Goal: Task Accomplishment & Management: Use online tool/utility

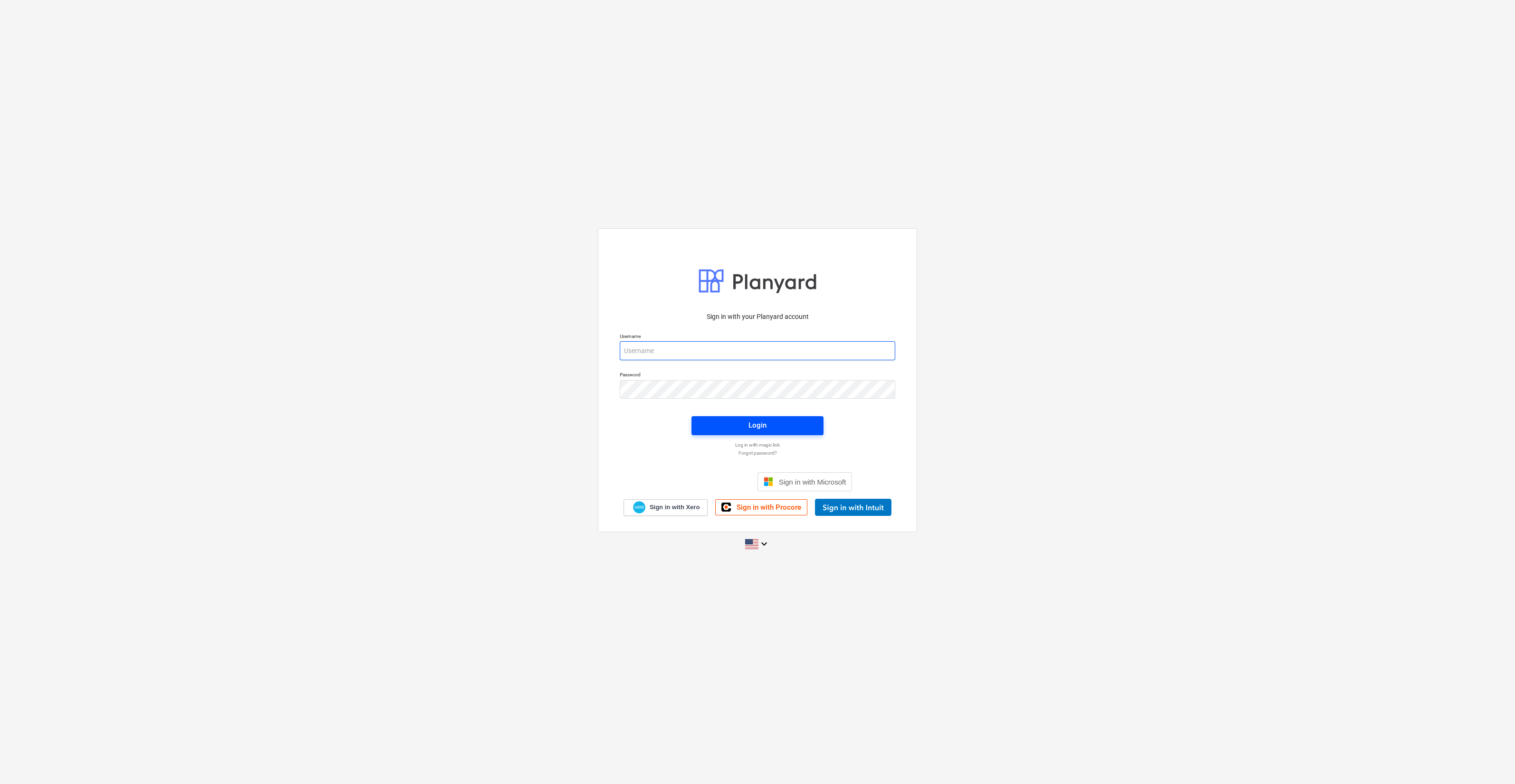
type input "[PERSON_NAME][EMAIL_ADDRESS][DOMAIN_NAME]"
click at [730, 423] on span "Login" at bounding box center [757, 426] width 109 height 13
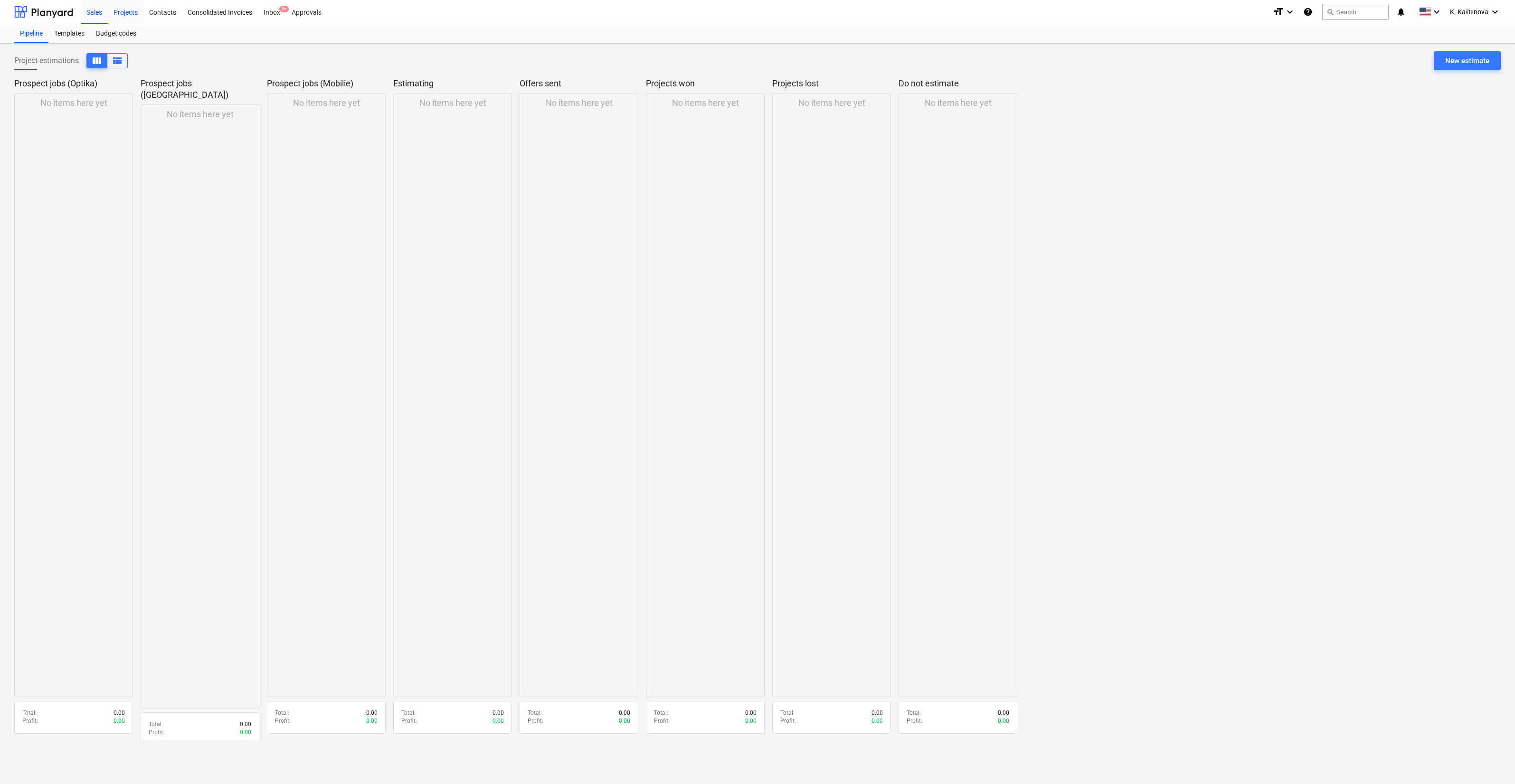
click at [126, 15] on div "Projects" at bounding box center [125, 11] width 36 height 24
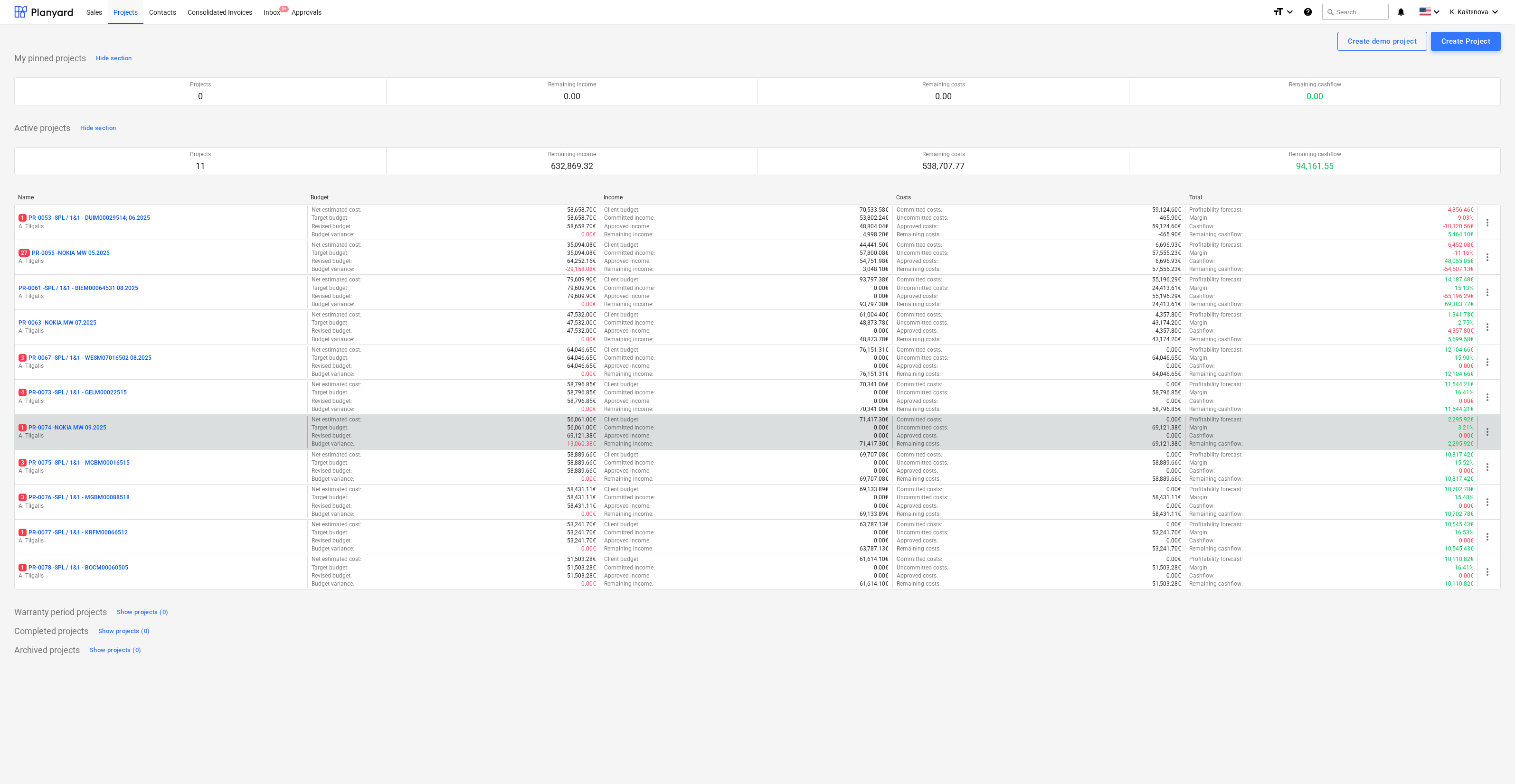
click at [160, 422] on div "1 PR-0074 - NOKIA MW 09.2025 A. Tilgalis" at bounding box center [161, 432] width 292 height 33
click at [131, 427] on div "1 PR-0074 - NOKIA MW 09.2025" at bounding box center [160, 427] width 285 height 8
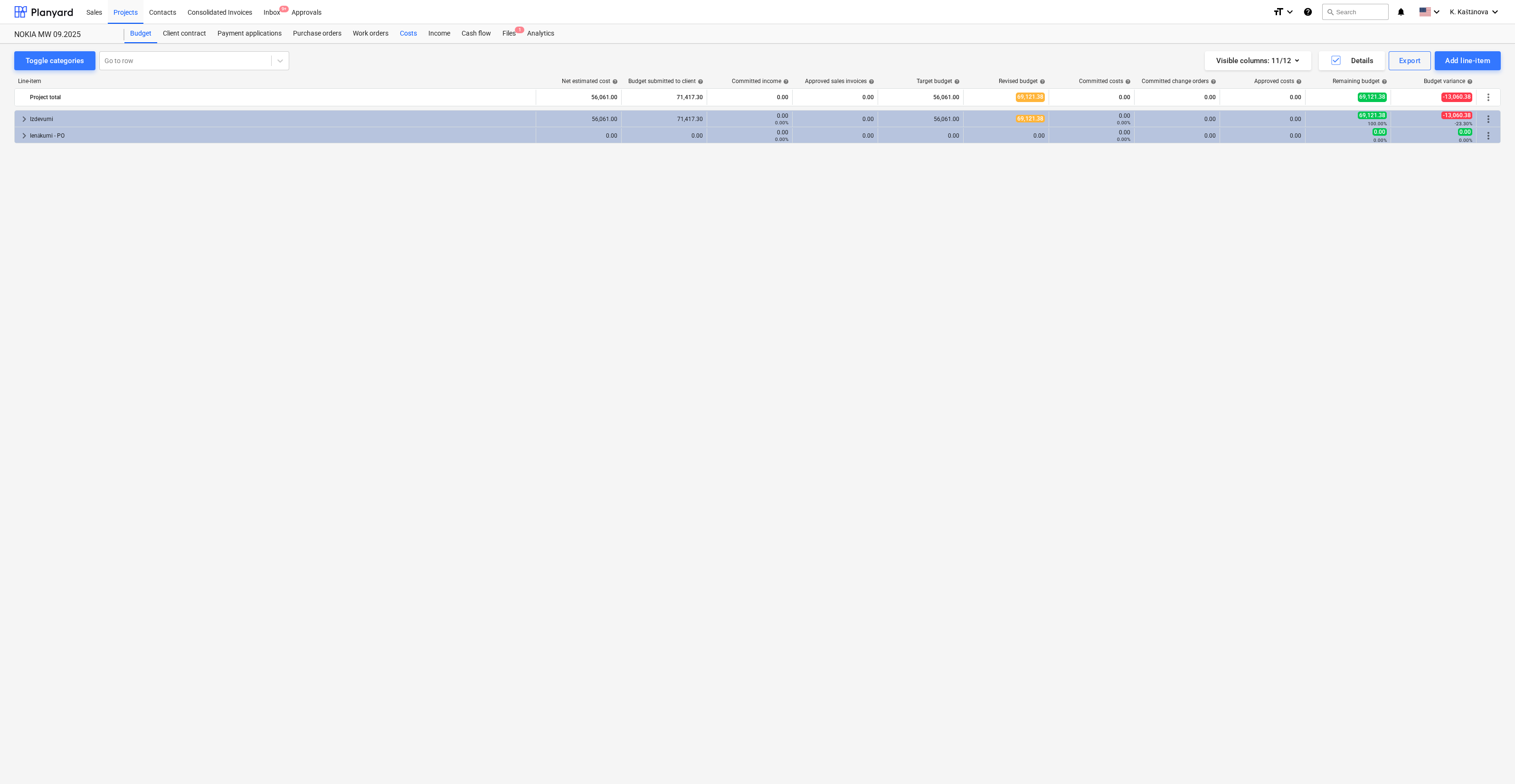
click at [415, 31] on div "Costs" at bounding box center [408, 33] width 29 height 19
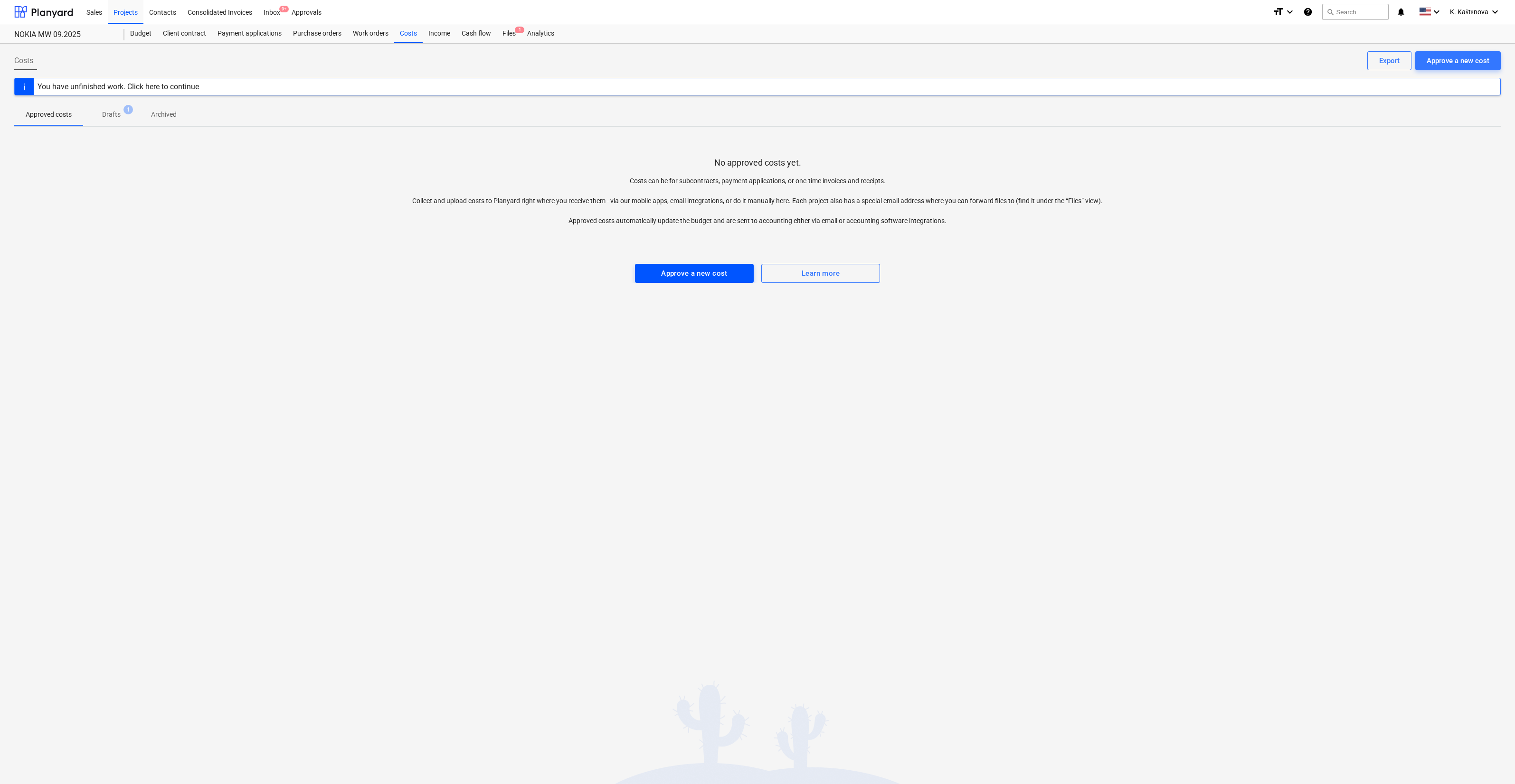
click at [680, 268] on div "Approve a new cost" at bounding box center [694, 273] width 67 height 13
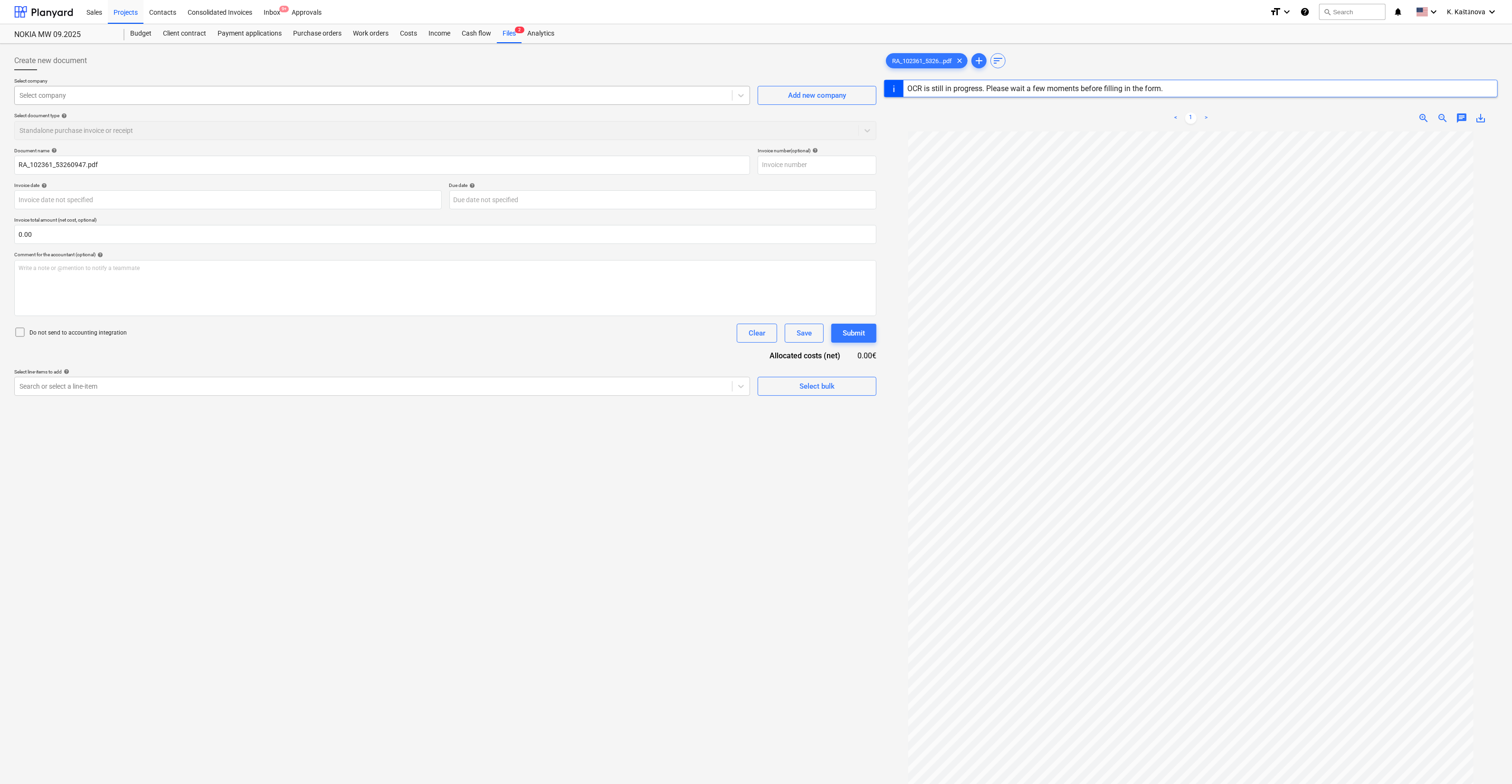
type input "102361"
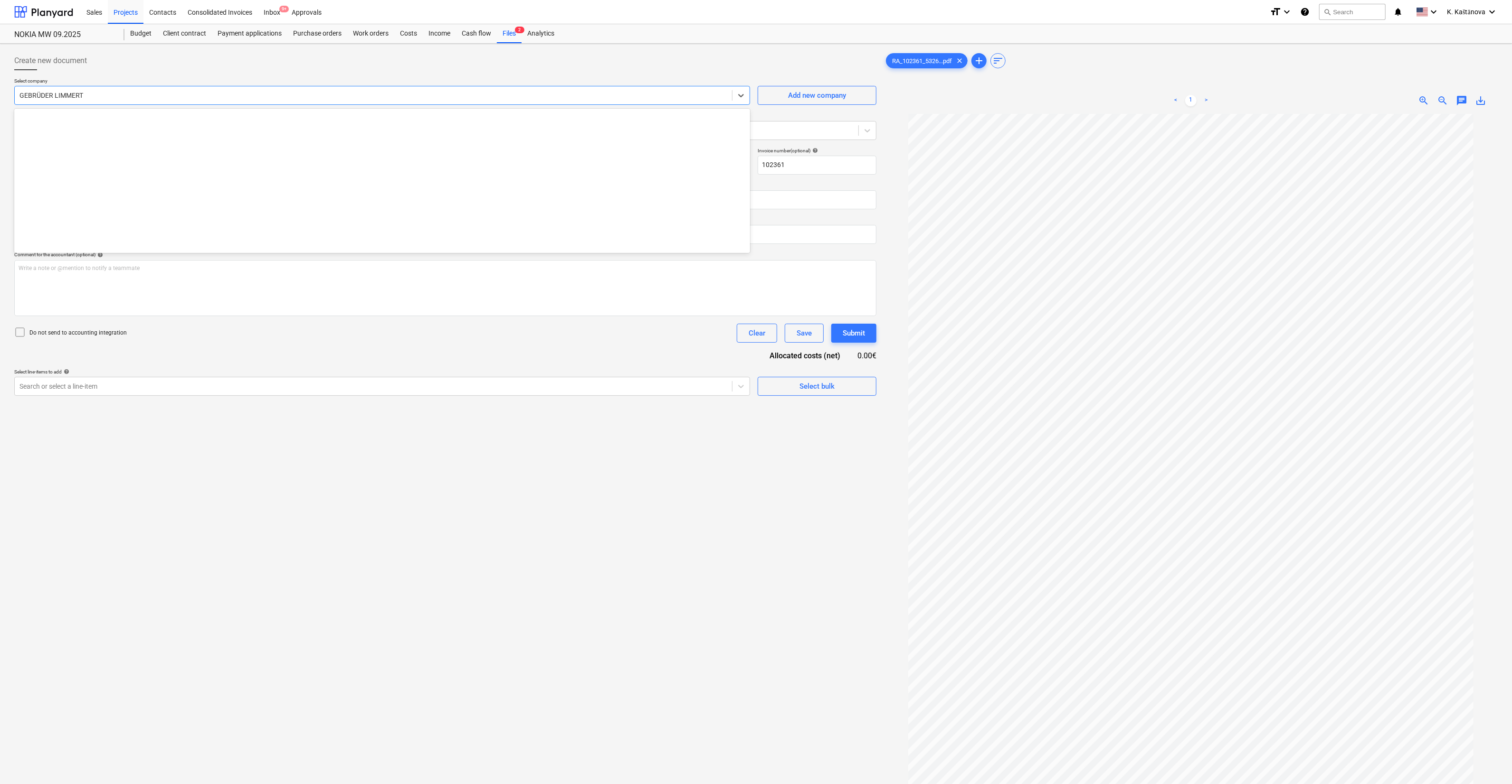
click at [305, 89] on div "GEBRÜDER LIMMERT" at bounding box center [373, 95] width 717 height 13
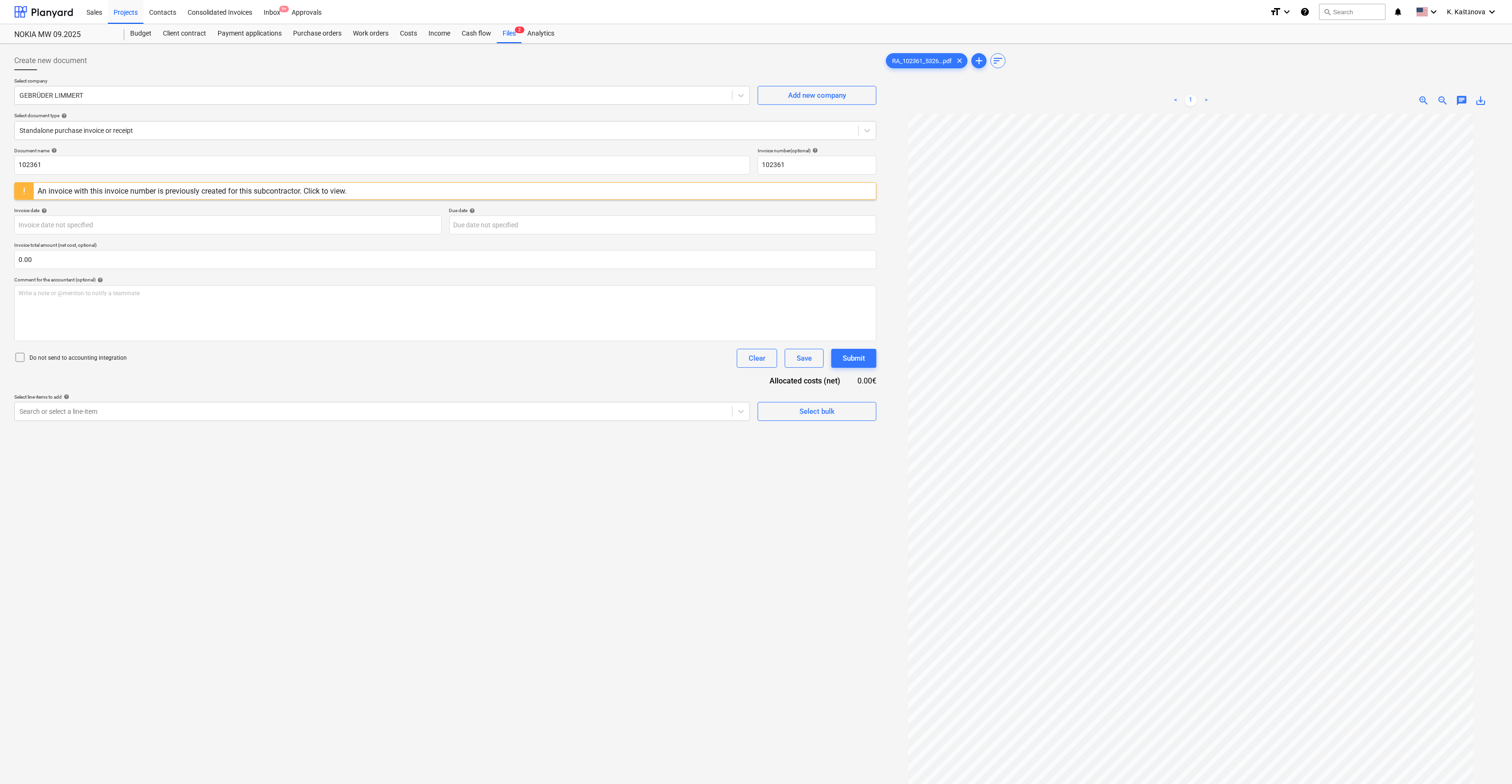
click at [209, 363] on div "Do not send to accounting integration Clear Save Submit" at bounding box center [445, 358] width 862 height 19
click at [110, 254] on input "text" at bounding box center [445, 259] width 862 height 19
type input "0.00"
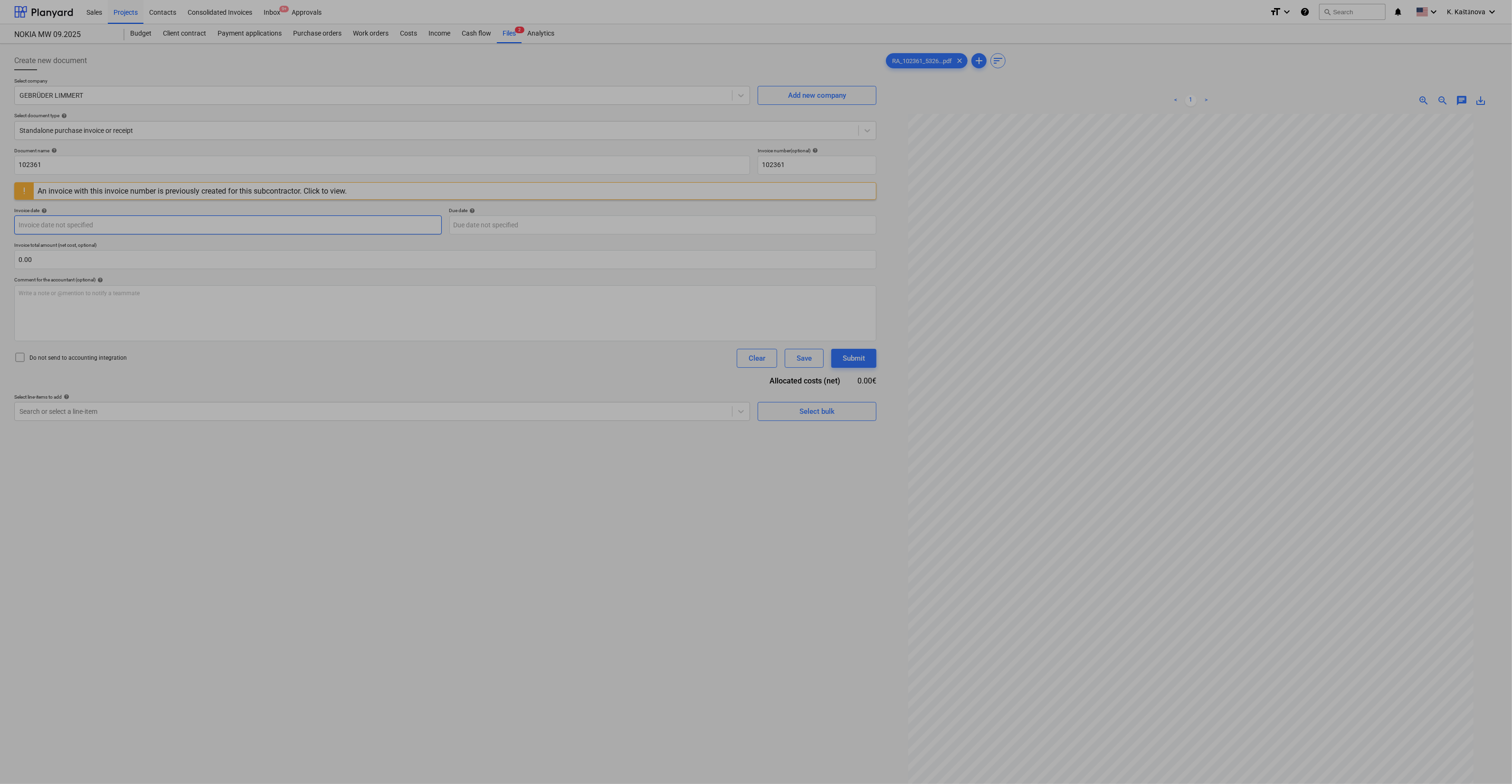
click at [112, 221] on body "Sales Projects Contacts Consolidated Invoices Inbox 9+ Approvals format_size ke…" at bounding box center [756, 392] width 1512 height 784
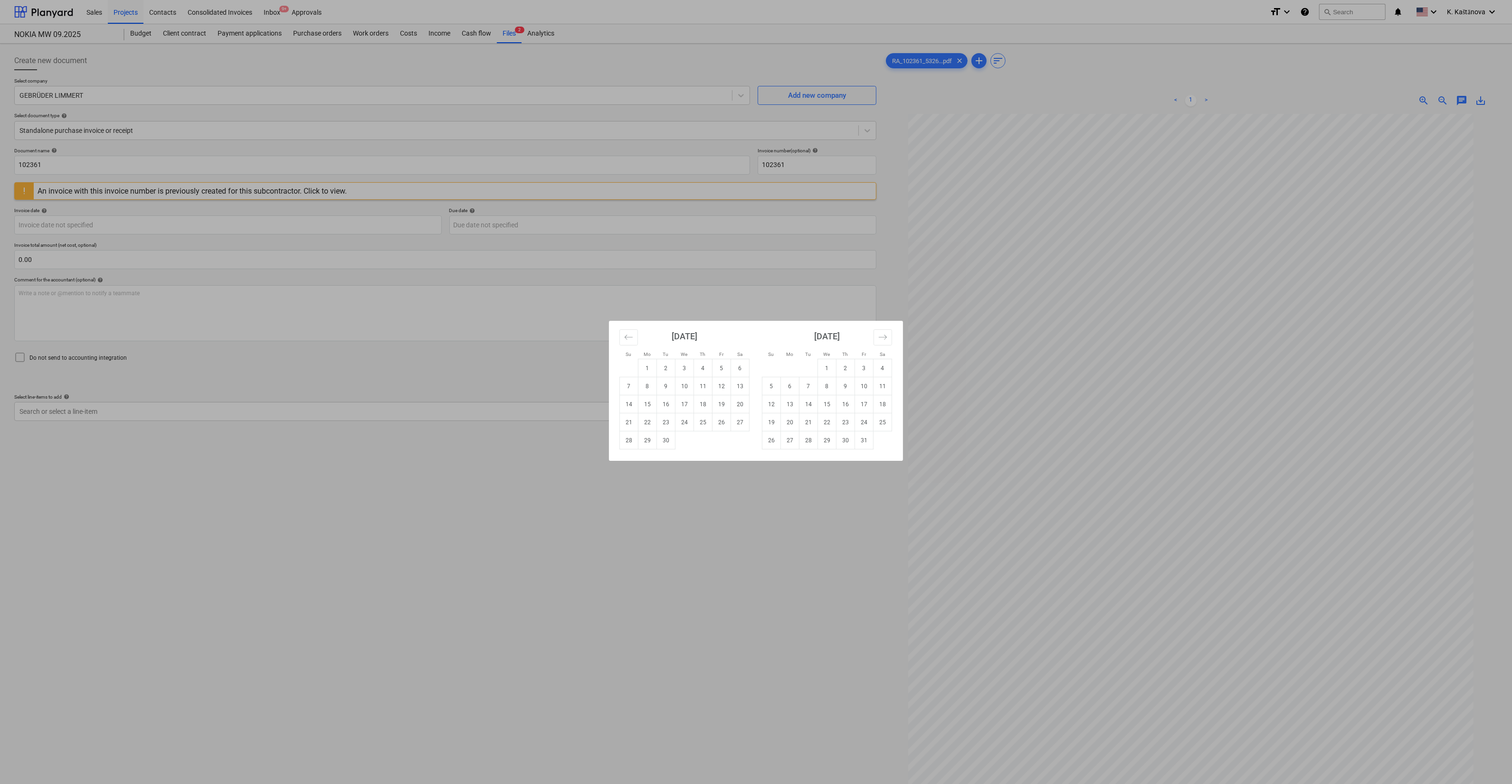
click at [552, 277] on div "Su Mo Tu We Th Fr Sa Su Mo Tu We Th Fr Sa [DATE] 1 2 3 4 5 6 7 8 9 10 11 12 13 …" at bounding box center [756, 392] width 1512 height 784
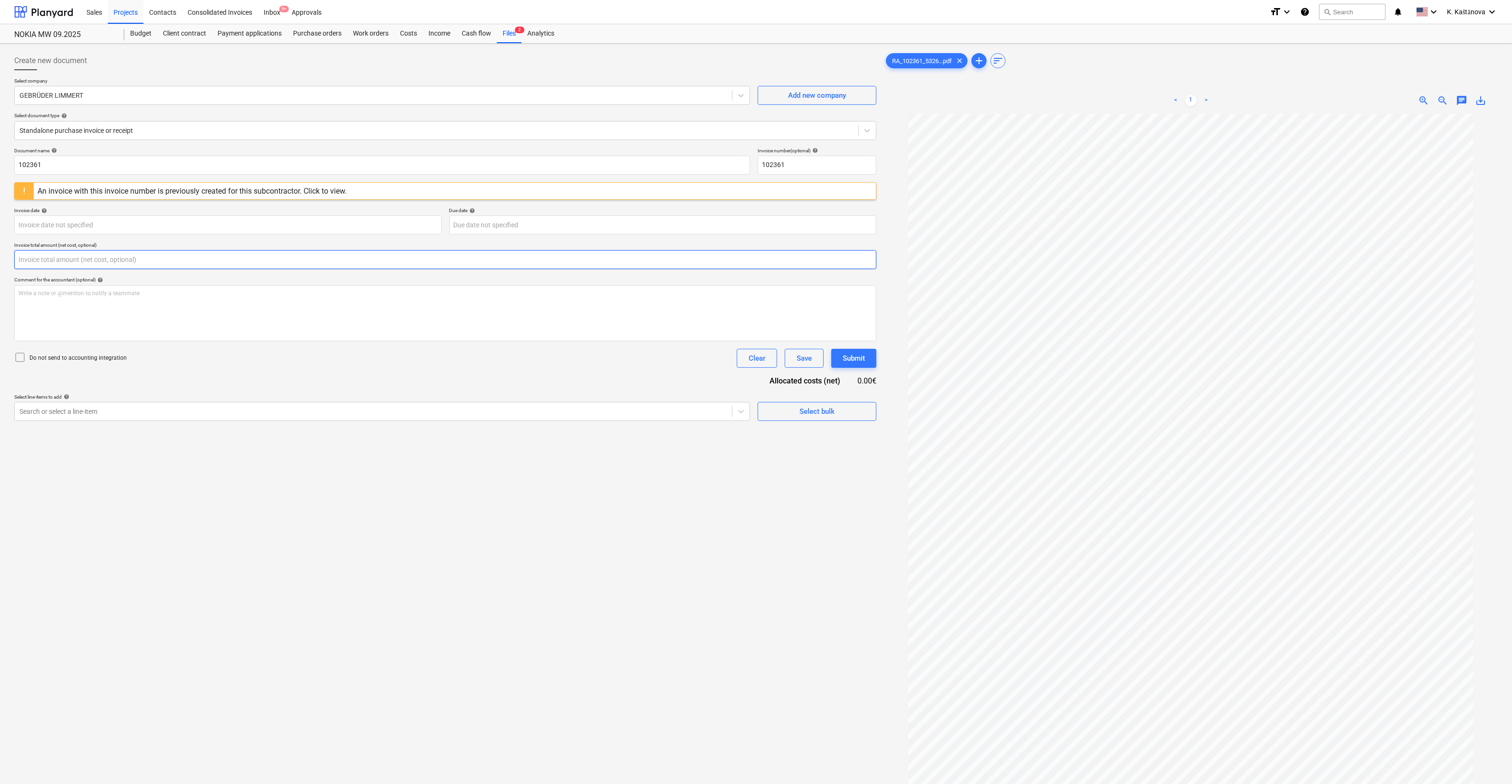
click at [228, 254] on input "text" at bounding box center [445, 259] width 862 height 19
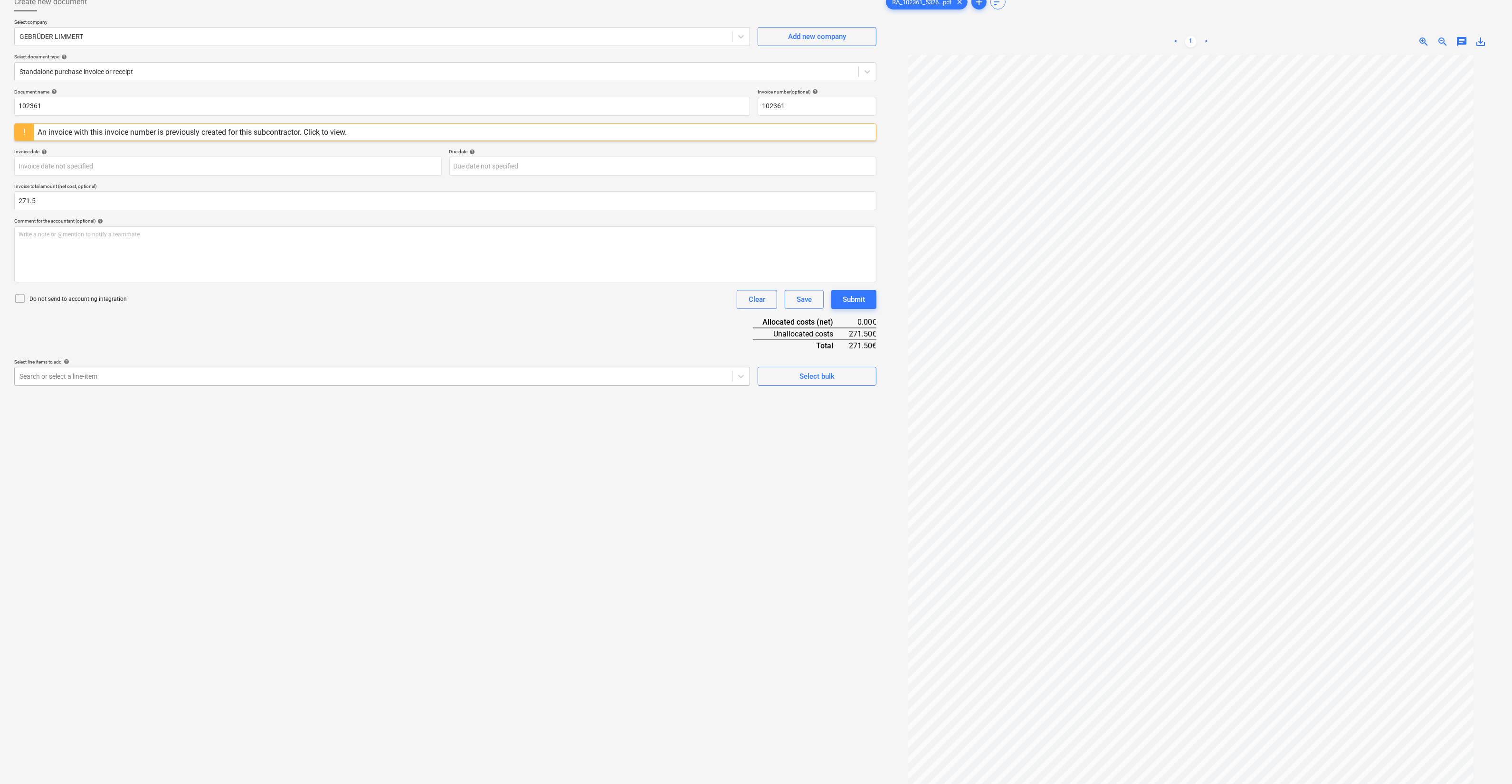
type input "271.50"
click at [235, 373] on div at bounding box center [373, 377] width 708 height 10
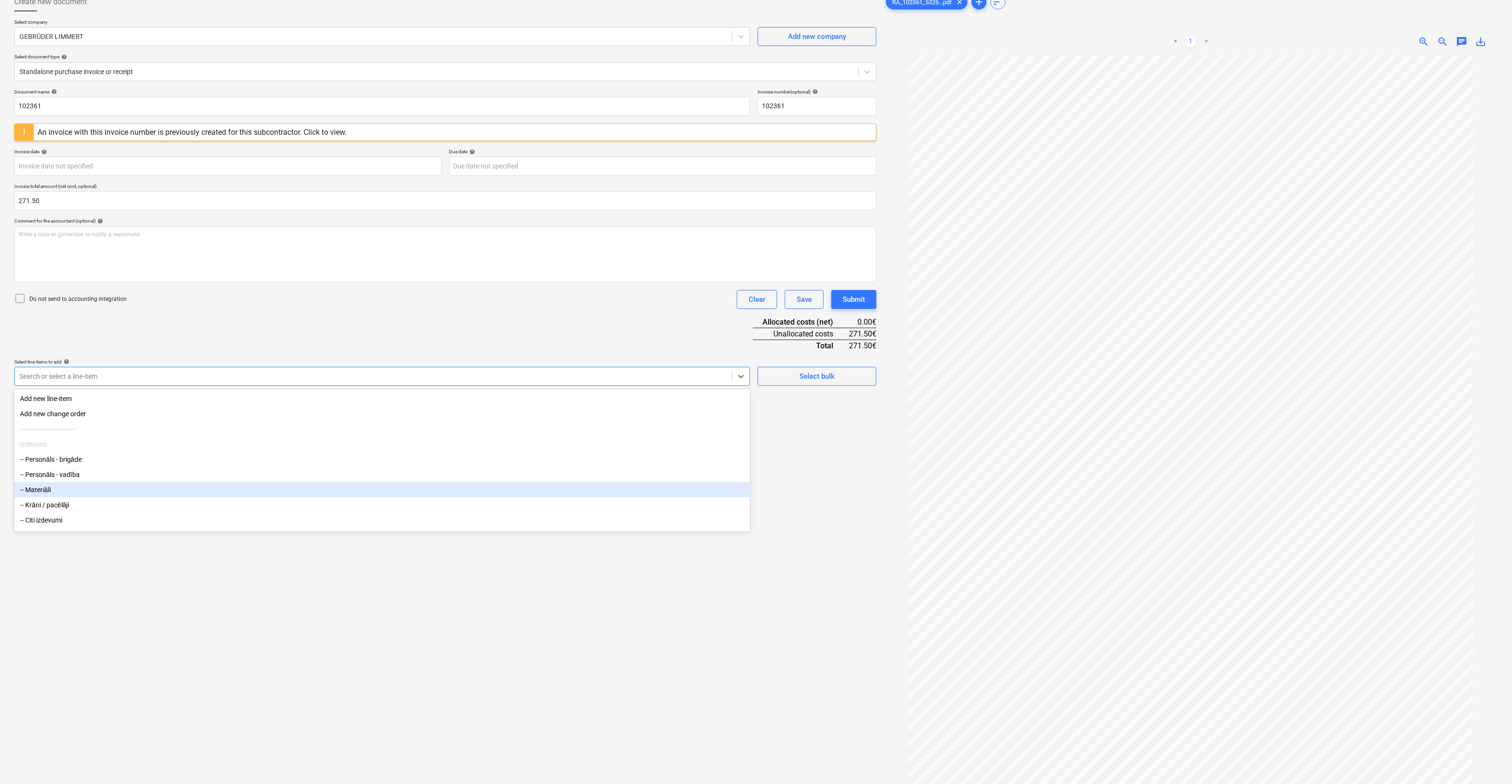
click at [96, 489] on div "-- Materiāli" at bounding box center [382, 490] width 736 height 15
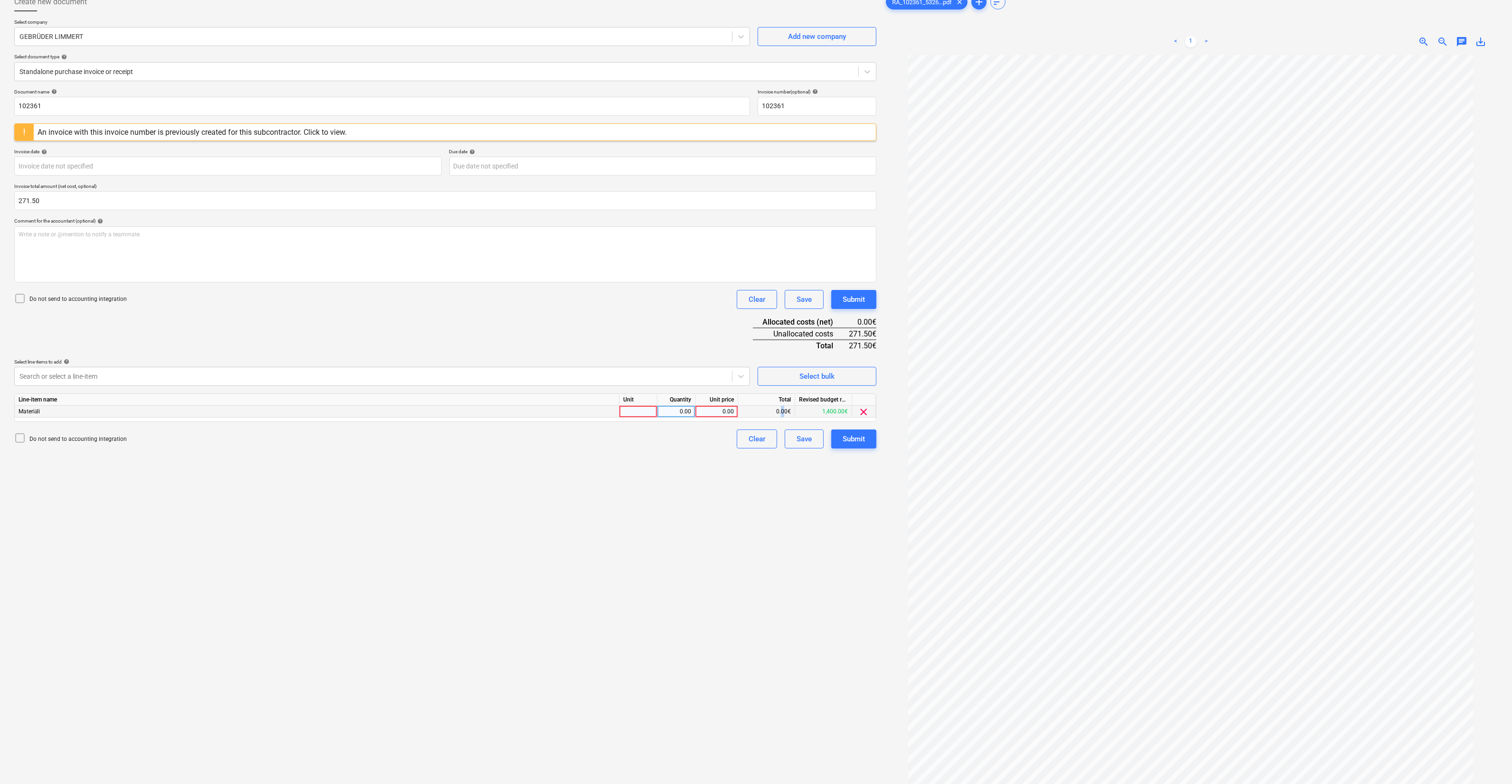
click at [784, 415] on div "0.00€" at bounding box center [766, 412] width 57 height 12
click at [644, 410] on div at bounding box center [638, 412] width 38 height 12
type input "Objekts"
type input "271.5"
click at [661, 449] on div "Create new document Select company GEBRÜDER LIMMERT Add new company Select docu…" at bounding box center [445, 403] width 870 height 828
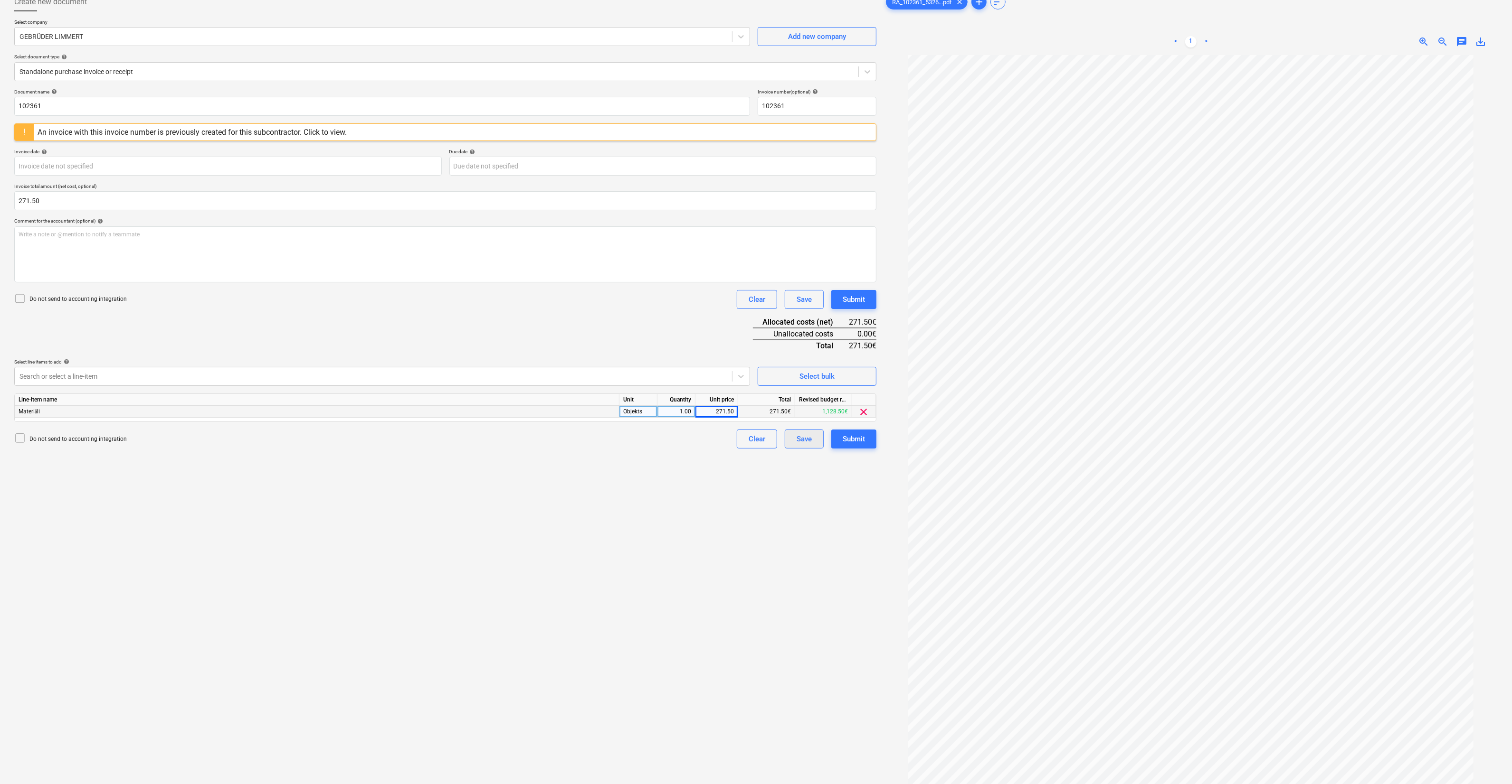
click at [811, 439] on div "Save" at bounding box center [804, 439] width 15 height 13
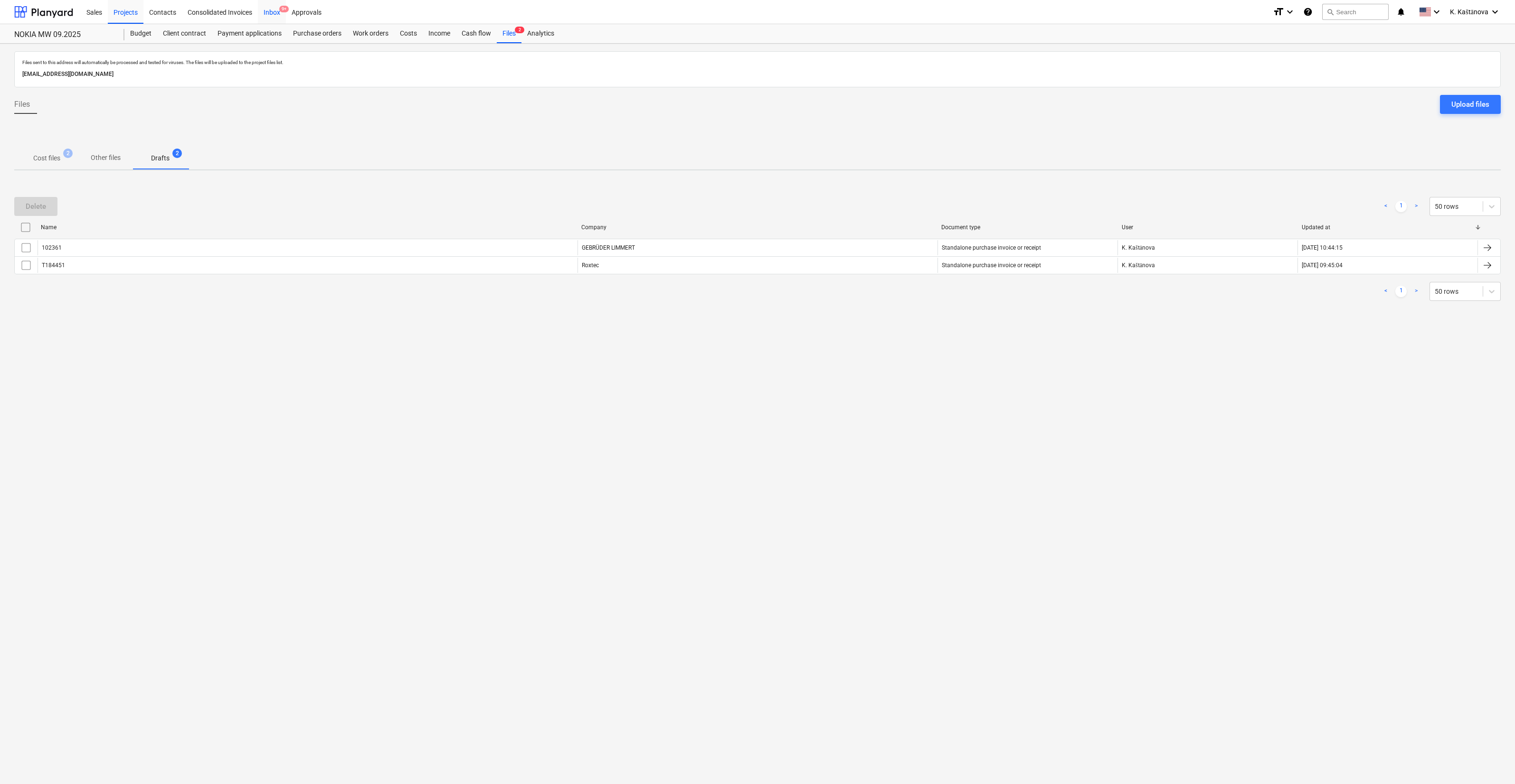
click at [268, 11] on div "Inbox 9+" at bounding box center [272, 11] width 28 height 24
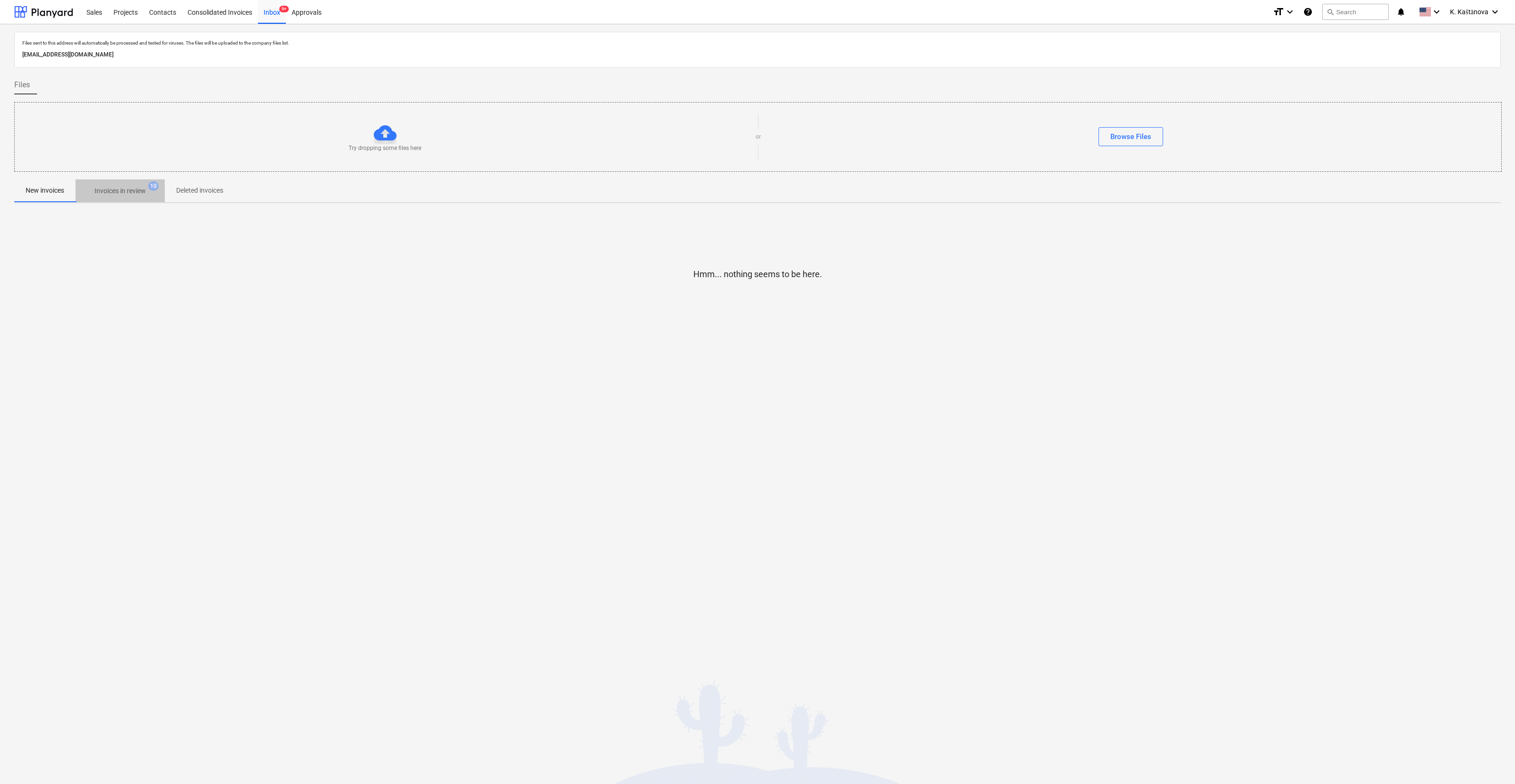
click at [136, 190] on p "Invoices in review" at bounding box center [119, 191] width 51 height 10
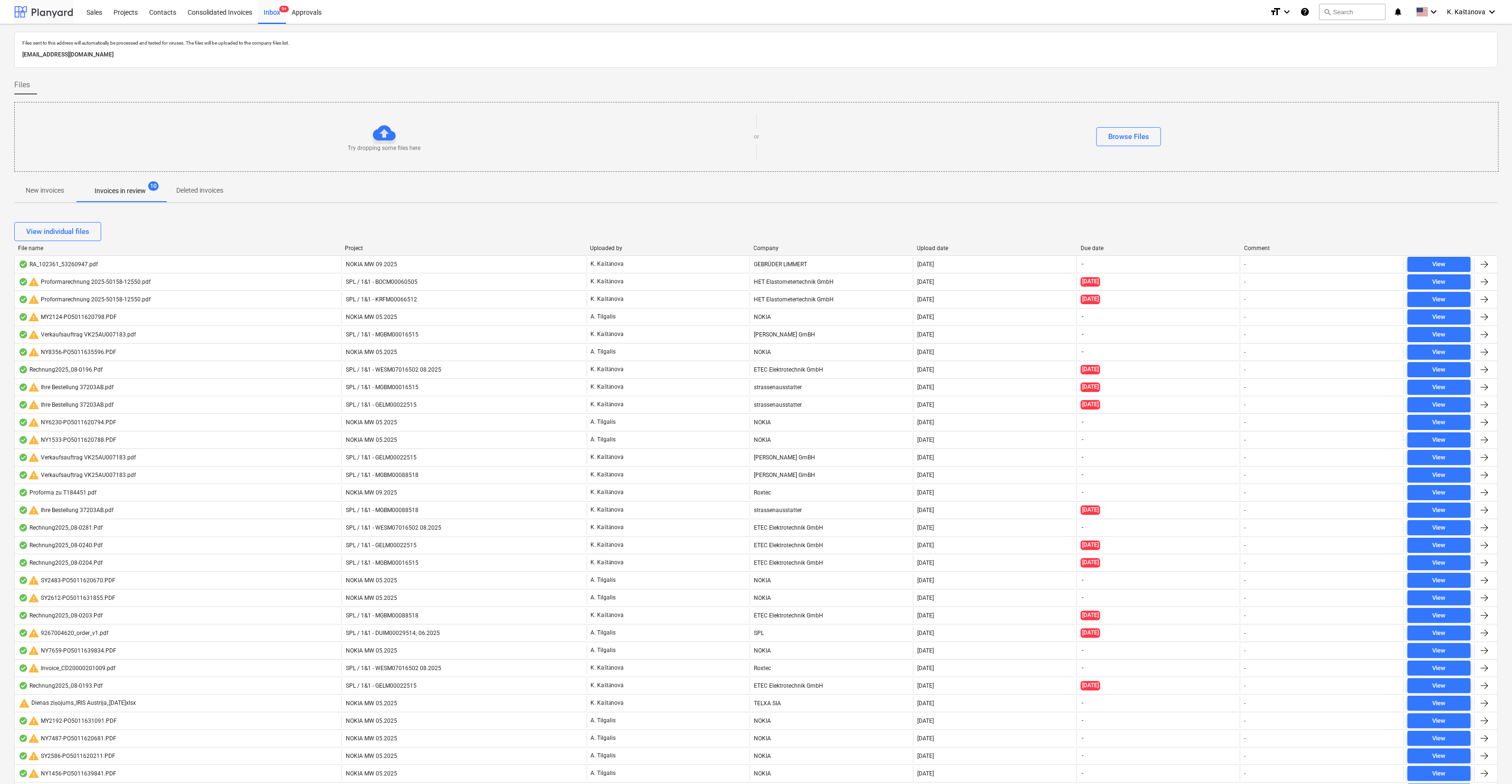
click at [50, 11] on div at bounding box center [44, 12] width 59 height 24
